Goal: Obtain resource: Obtain resource

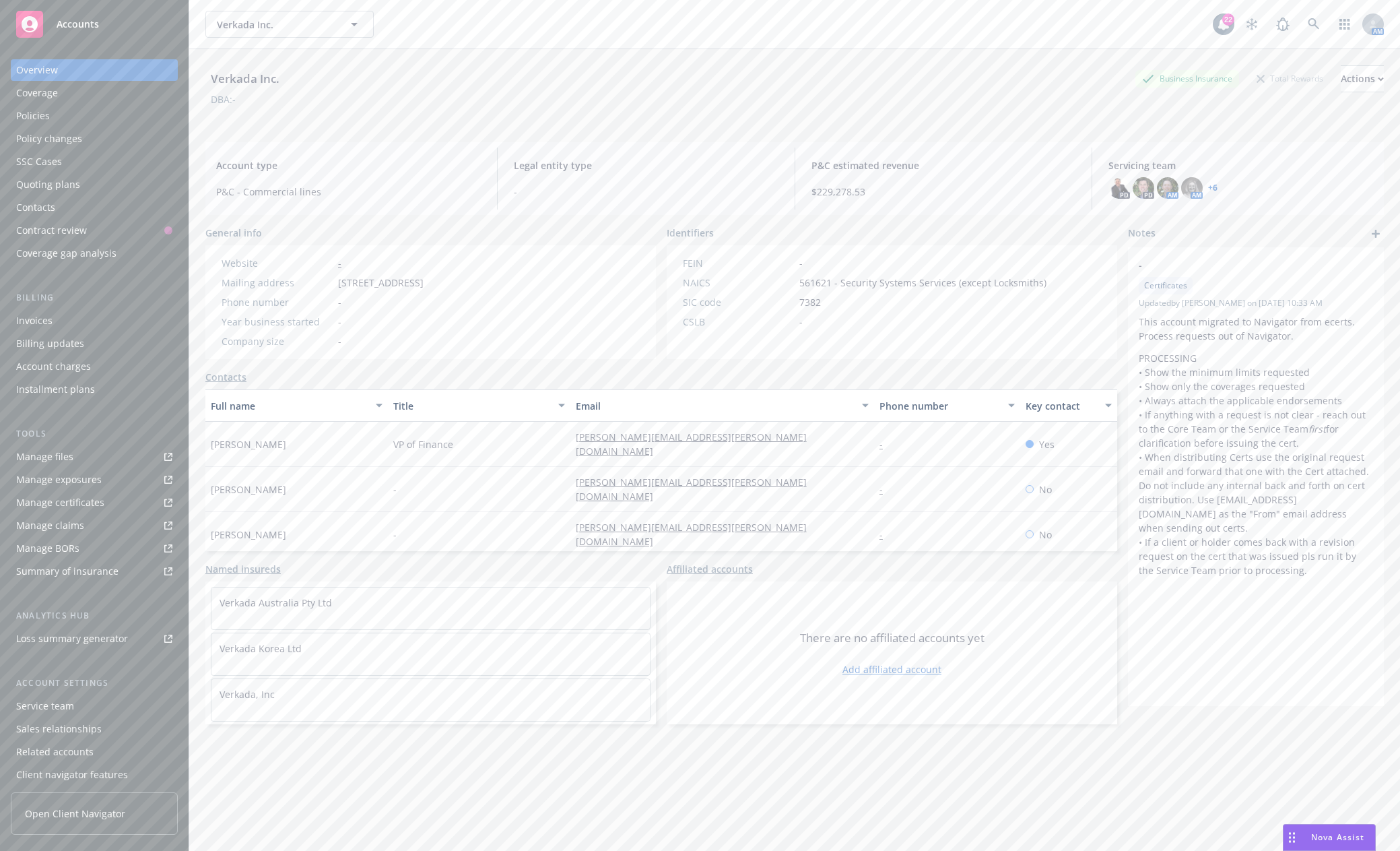
click at [102, 29] on div "Accounts" at bounding box center [94, 24] width 156 height 27
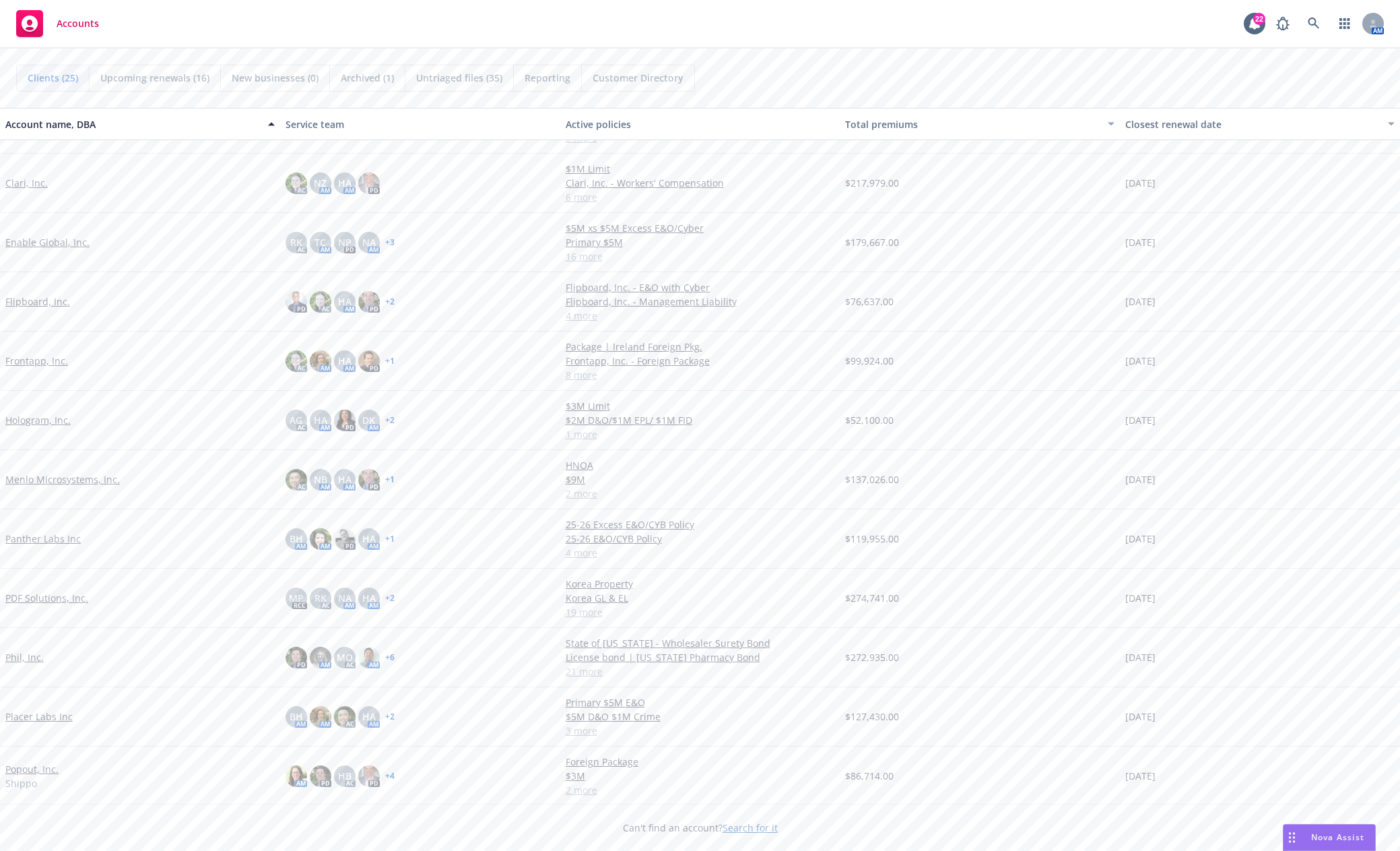
scroll to position [270, 0]
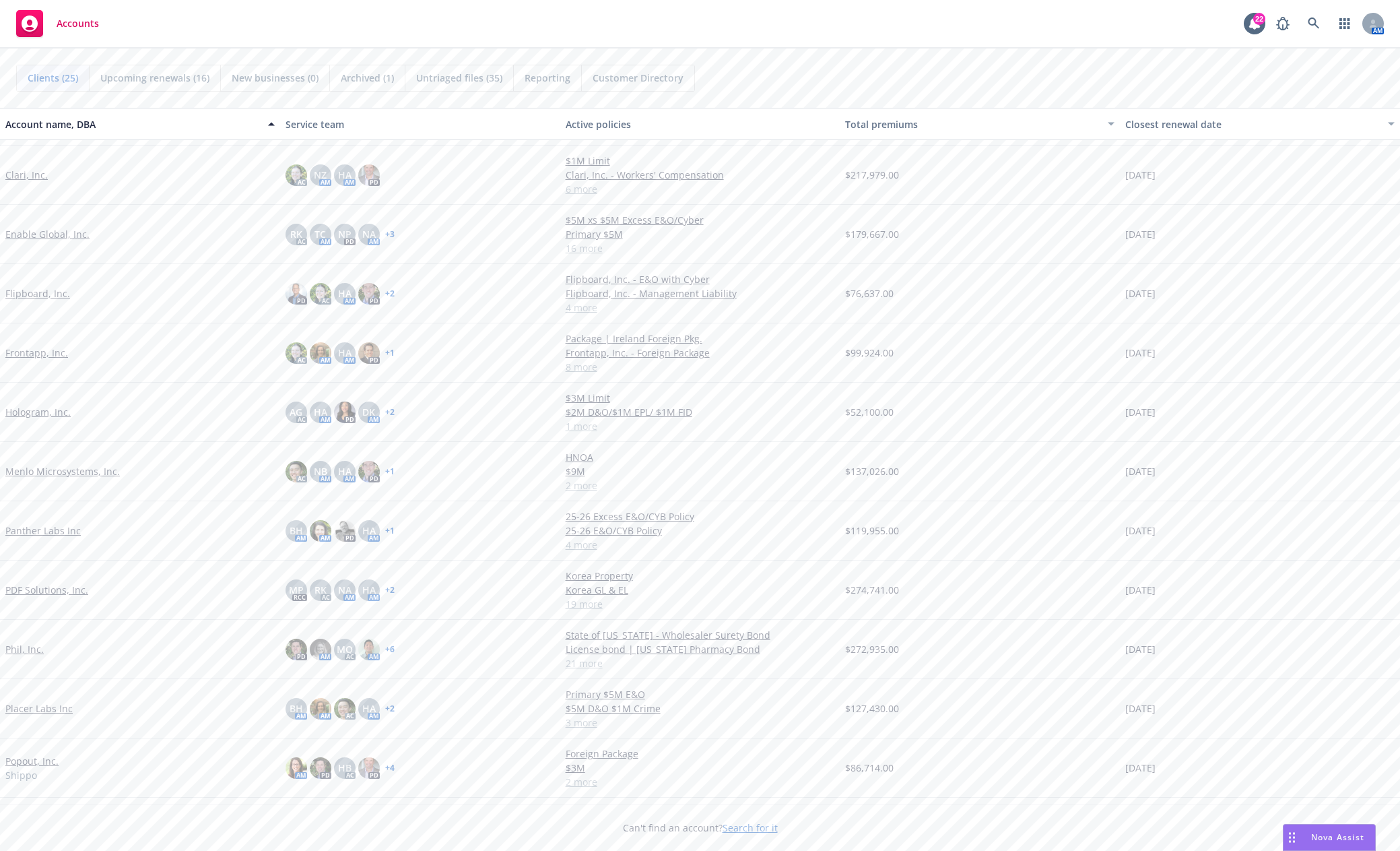
click at [46, 347] on link "Frontapp, Inc." at bounding box center [36, 352] width 62 height 14
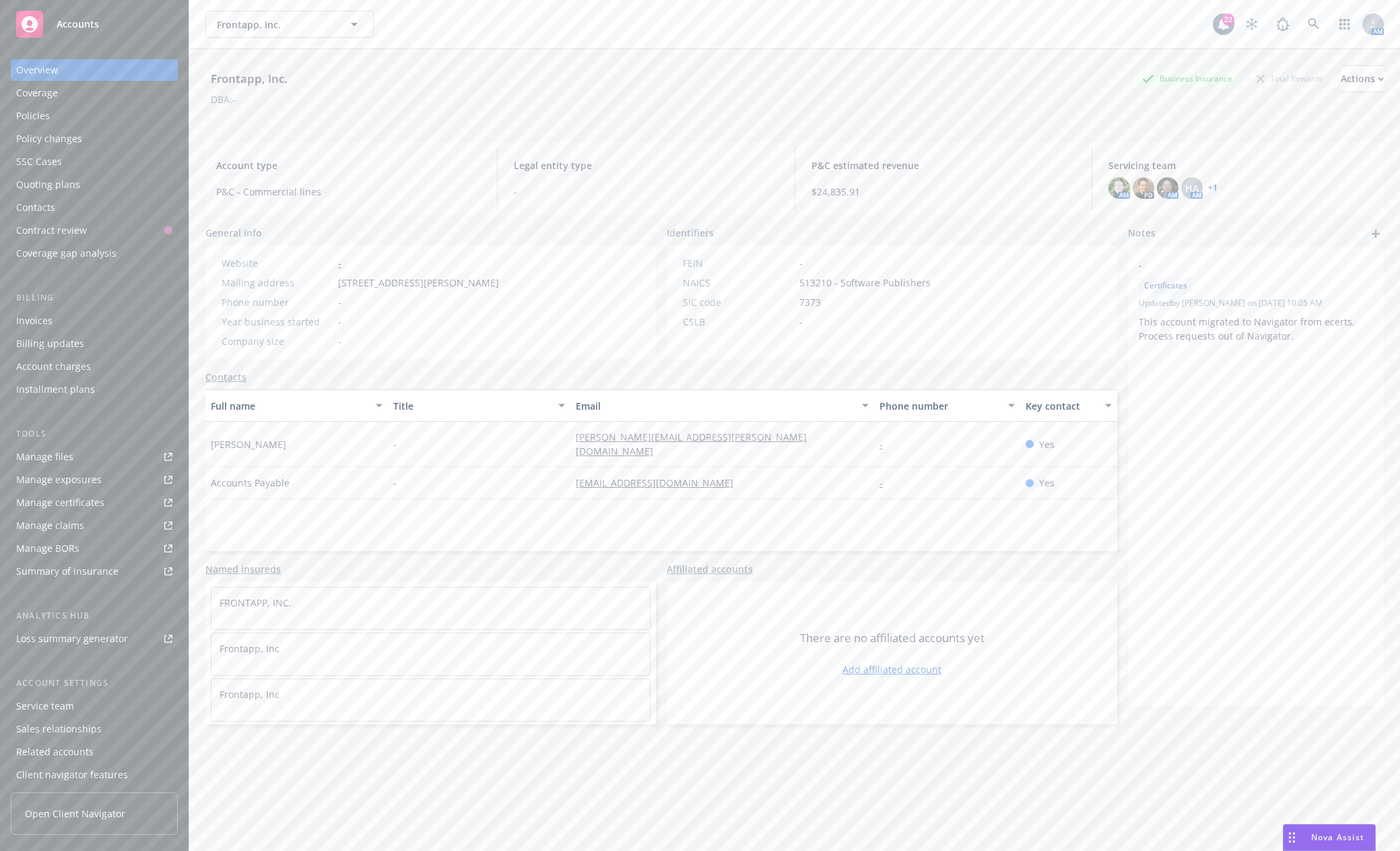
click at [45, 447] on div "Manage files" at bounding box center [45, 457] width 57 height 22
click at [63, 134] on div "Policy changes" at bounding box center [49, 139] width 66 height 22
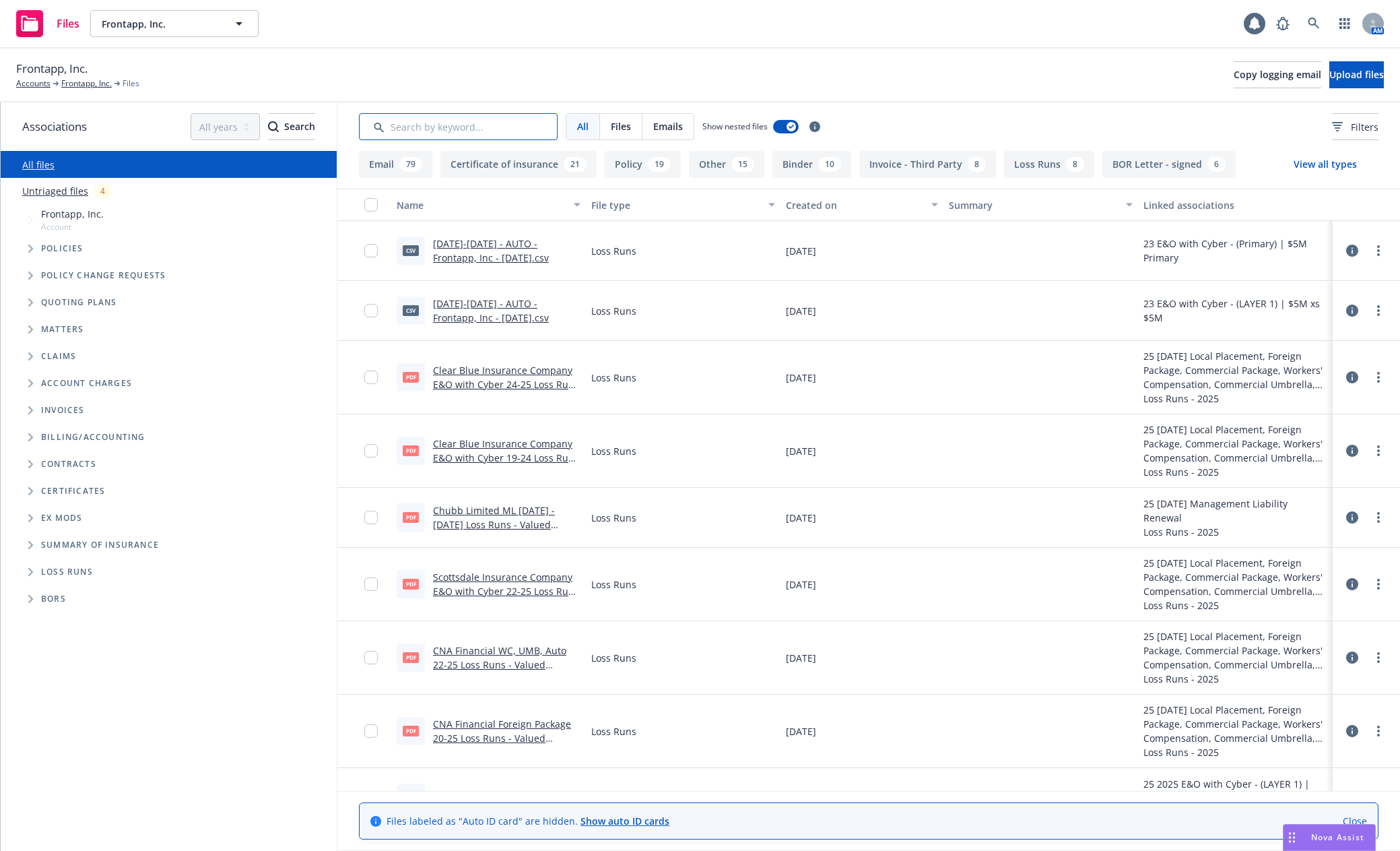
click at [435, 126] on input "Search by keyword..." at bounding box center [458, 126] width 199 height 27
type input "soi"
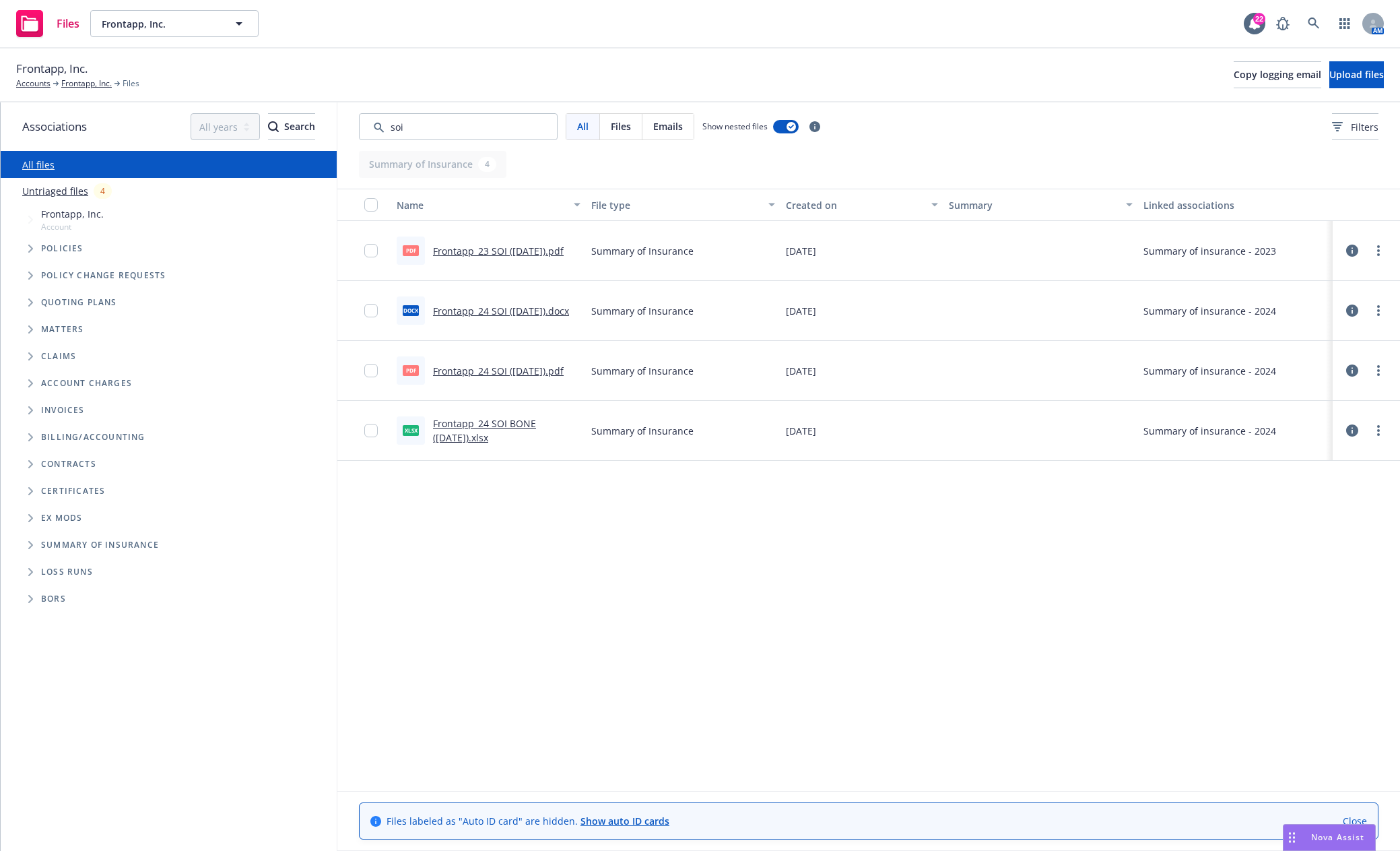
click at [535, 370] on link "Frontapp_24 SOI ([DATE]).pdf" at bounding box center [499, 371] width 131 height 13
drag, startPoint x: 438, startPoint y: 124, endPoint x: 337, endPoint y: 129, distance: 101.1
click at [337, 129] on div "Associations All years 2027 2026 2025 2024 2023 2022 2021 2020 2019 2018 2017 2…" at bounding box center [700, 476] width 1399 height 748
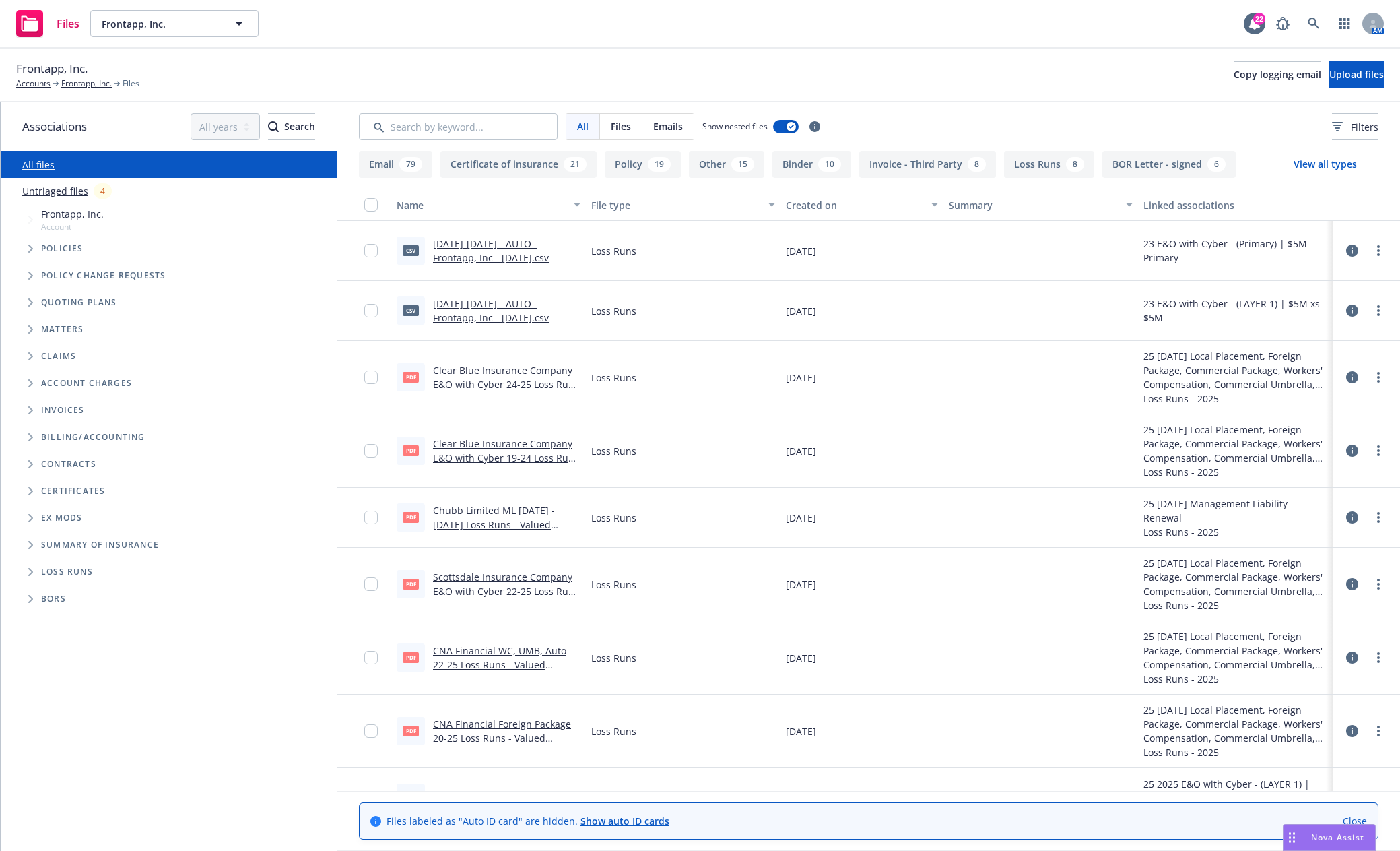
click at [31, 248] on icon "Tree Example" at bounding box center [31, 248] width 5 height 8
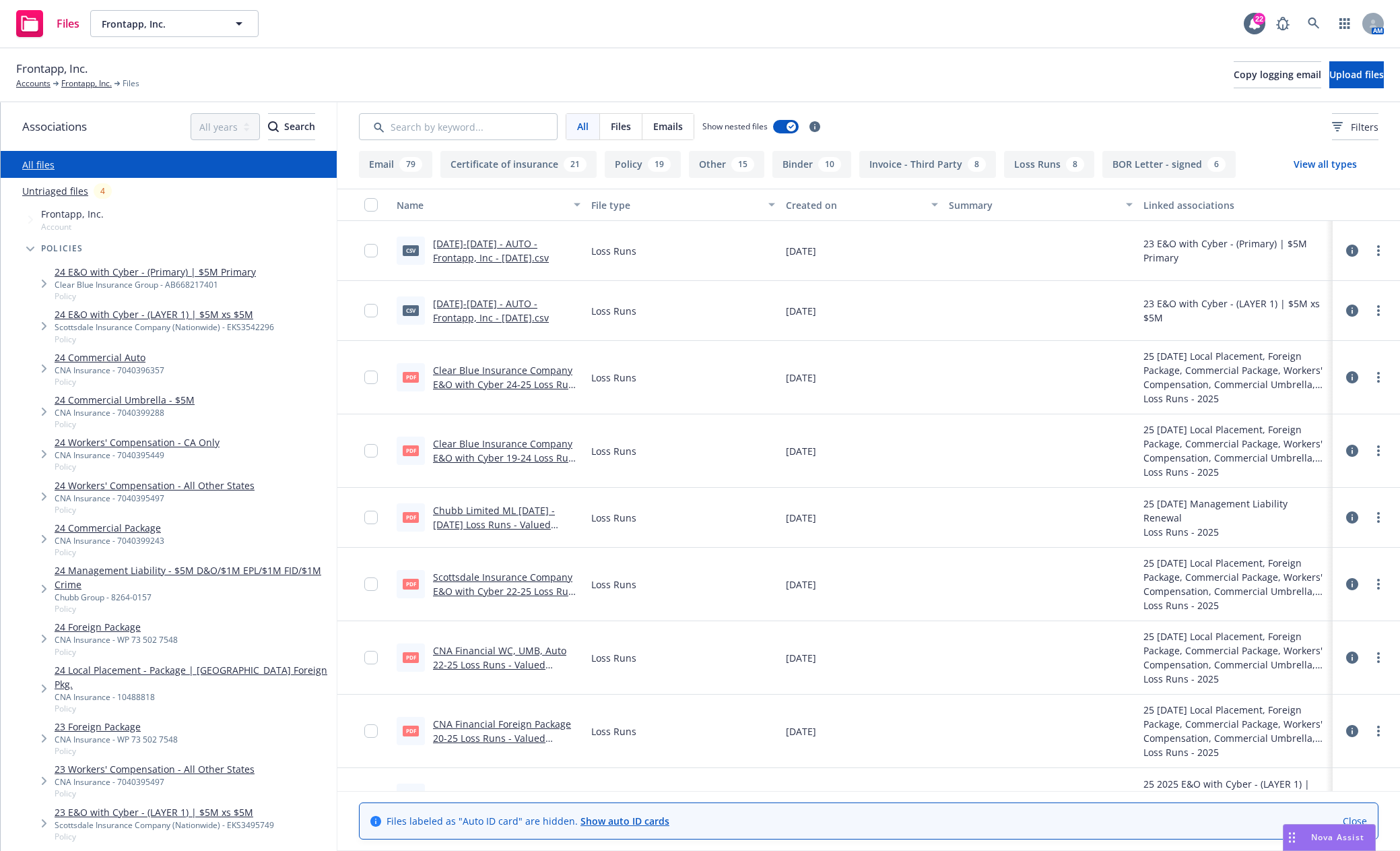
click at [93, 527] on link "24 Commercial Package" at bounding box center [109, 528] width 109 height 14
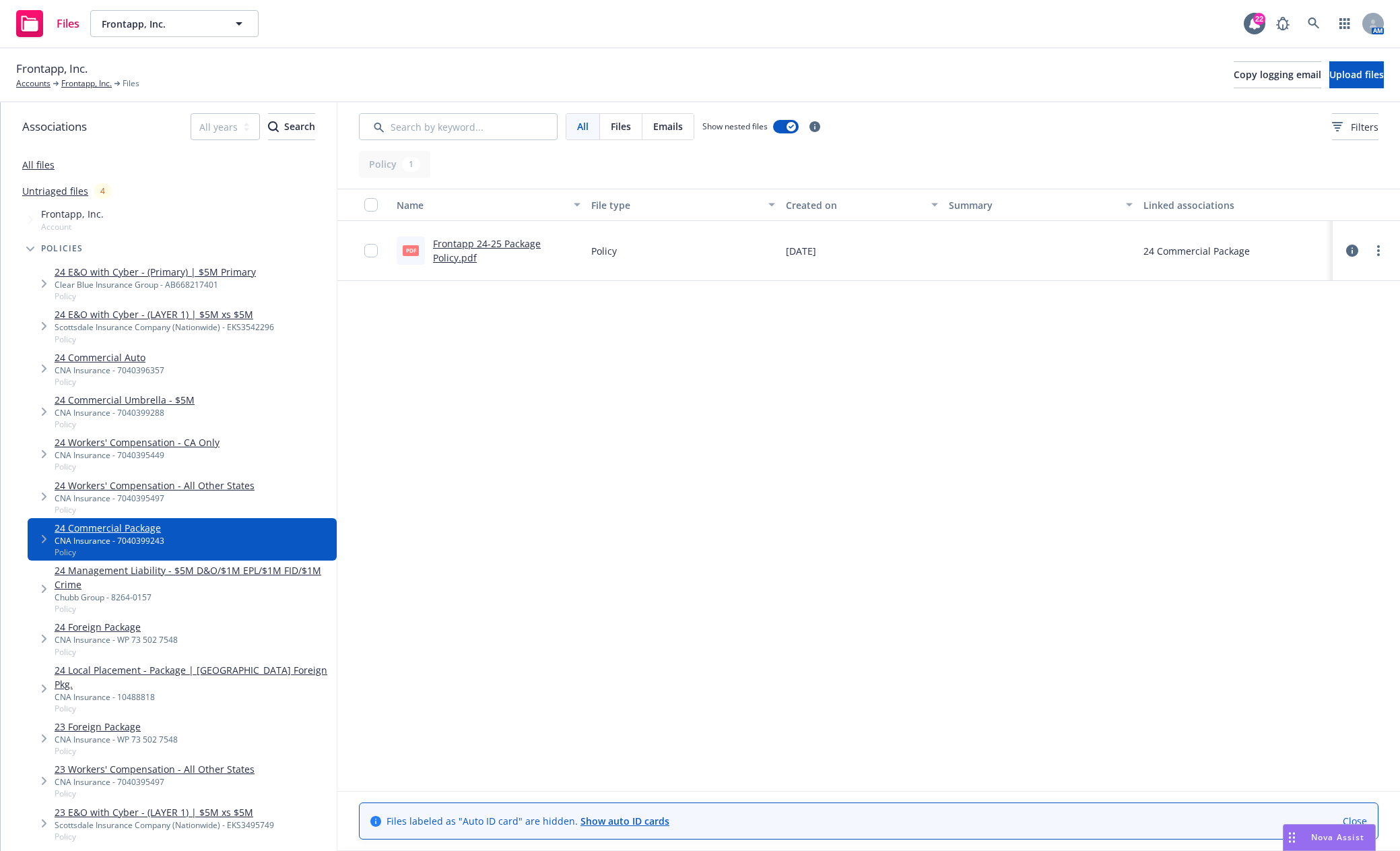
click at [485, 239] on link "Frontapp 24-25 Package Policy.pdf" at bounding box center [487, 251] width 108 height 27
